Goal: Obtain resource: Download file/media

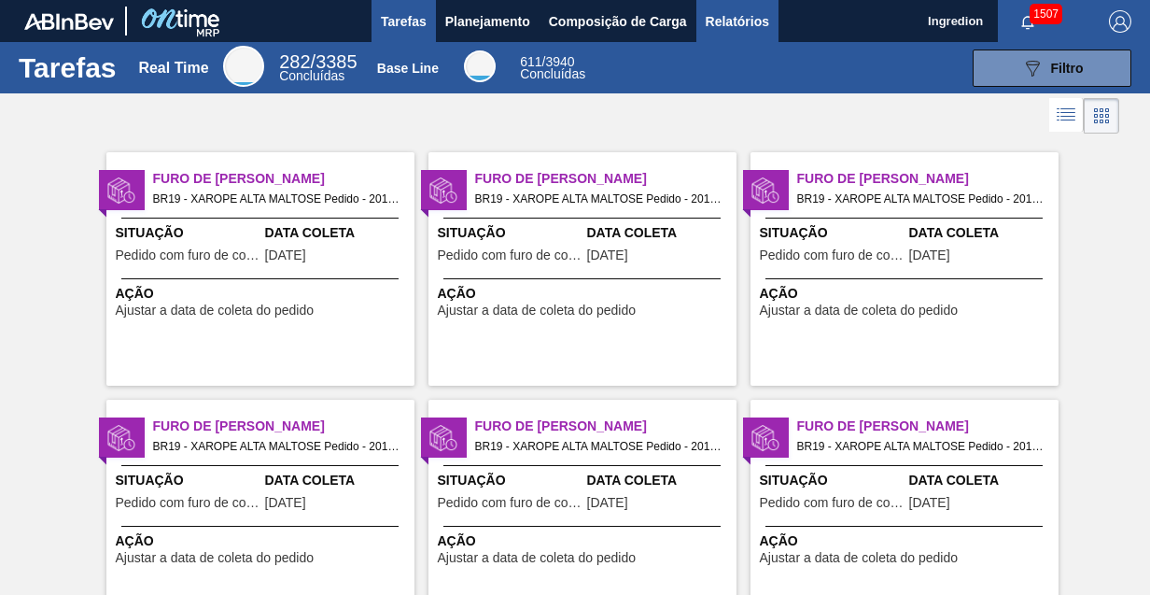
click at [736, 21] on span "Relatórios" at bounding box center [737, 21] width 63 height 22
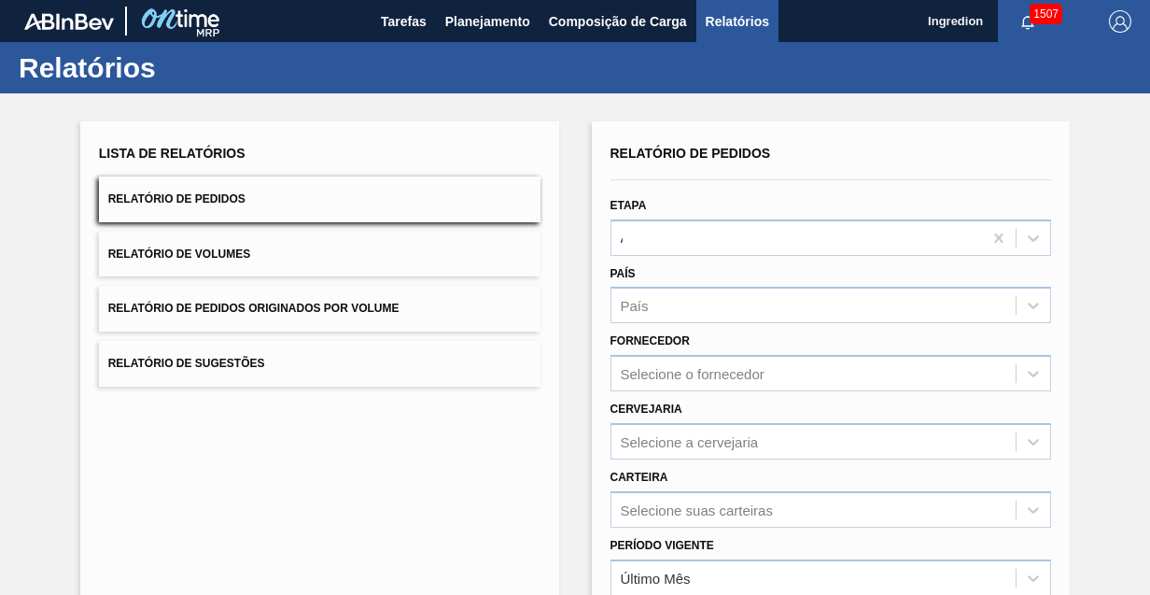
type input "Aguardando Faturamento"
type input "Xarope"
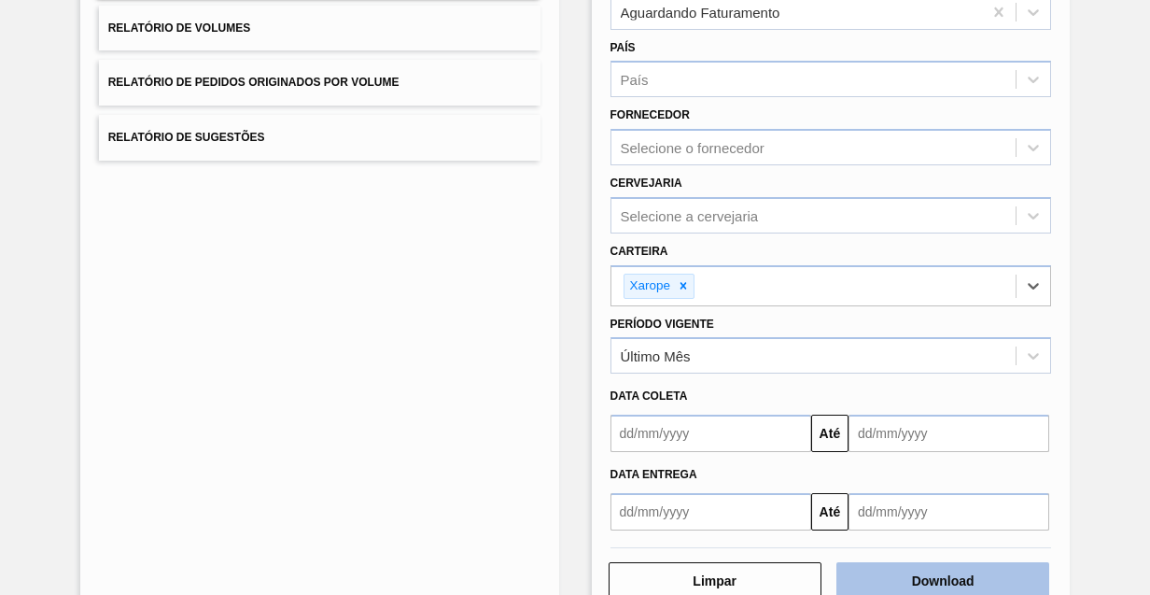
click at [940, 577] on button "Download" at bounding box center [943, 580] width 213 height 37
